Goal: Transaction & Acquisition: Obtain resource

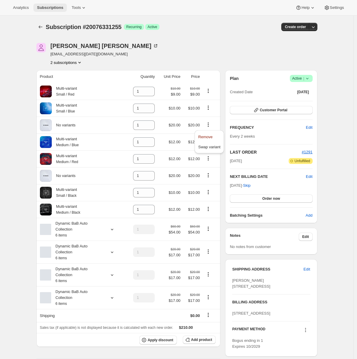
click at [42, 7] on span "Subscriptions" at bounding box center [50, 7] width 26 height 5
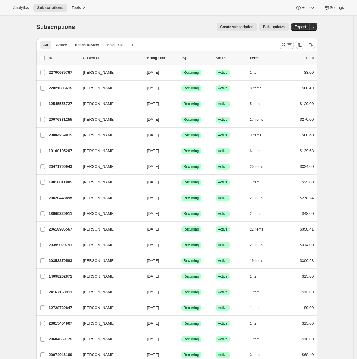
click at [289, 45] on icon "Search and filter results" at bounding box center [290, 45] width 6 height 6
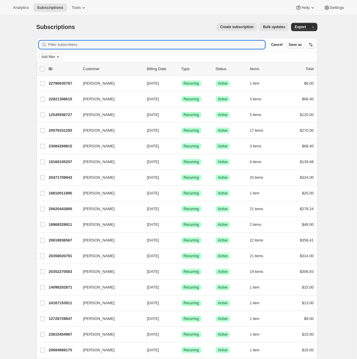
click at [54, 57] on span "Add filter" at bounding box center [48, 56] width 14 height 5
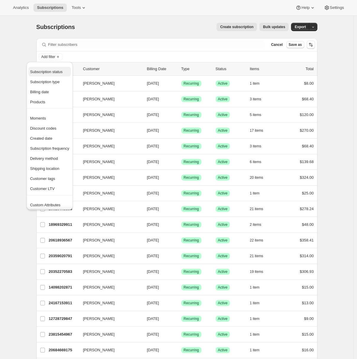
click at [51, 74] on span "Subscription status" at bounding box center [46, 72] width 33 height 4
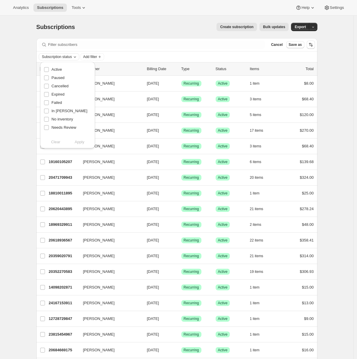
click at [66, 56] on span "Subscription status" at bounding box center [57, 56] width 30 height 5
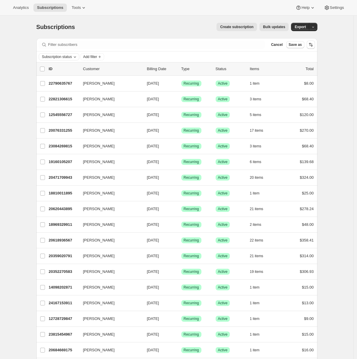
click at [66, 56] on span "Subscription status" at bounding box center [57, 56] width 30 height 5
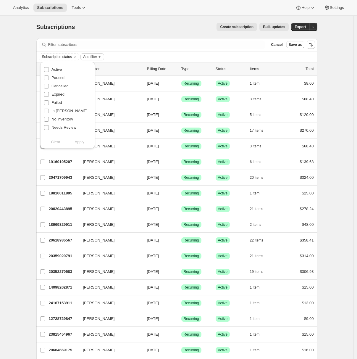
click at [91, 57] on span "Add filter" at bounding box center [90, 56] width 14 height 5
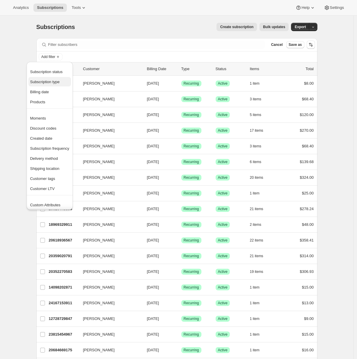
click at [51, 82] on span "Subscription type" at bounding box center [45, 82] width 30 height 4
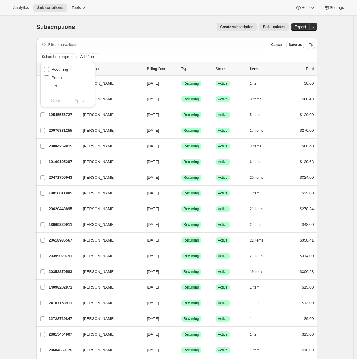
click at [55, 78] on span "Prepaid" at bounding box center [58, 77] width 13 height 4
click at [49, 78] on input "Prepaid" at bounding box center [46, 77] width 5 height 5
checkbox input "true"
click at [79, 101] on span "Apply" at bounding box center [80, 101] width 10 height 6
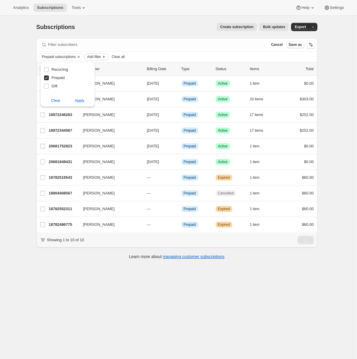
click at [106, 56] on icon "Add filter" at bounding box center [104, 56] width 5 height 5
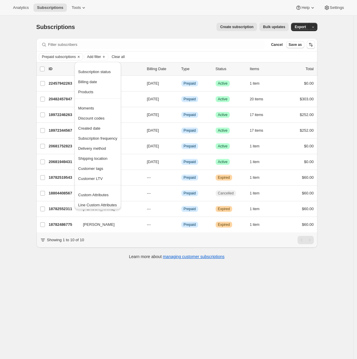
click at [26, 122] on div "Subscriptions. This page is ready Subscriptions Create subscription Bulk update…" at bounding box center [177, 195] width 354 height 359
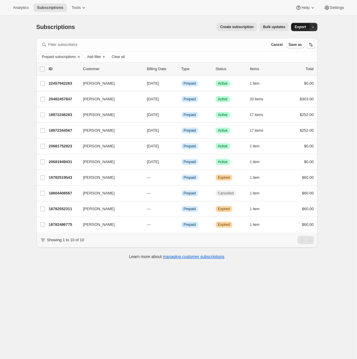
click at [305, 27] on span "Export" at bounding box center [300, 27] width 11 height 5
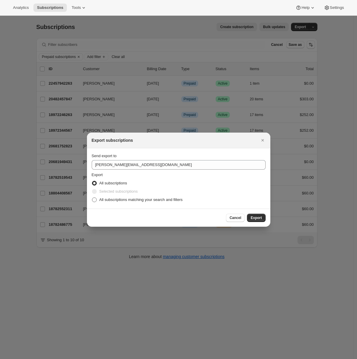
click at [107, 202] on span "All subscriptions matching your search and filters" at bounding box center [140, 200] width 83 height 6
click at [92, 198] on input "All subscriptions matching your search and filters" at bounding box center [92, 197] width 0 height 0
radio input "true"
click at [254, 218] on span "Export" at bounding box center [256, 218] width 11 height 5
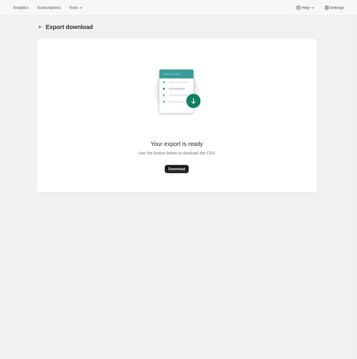
click at [184, 168] on span "Download" at bounding box center [176, 169] width 17 height 5
